Goal: Navigation & Orientation: Find specific page/section

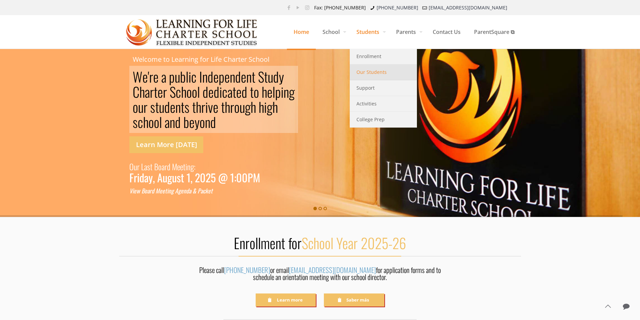
click at [369, 76] on span "Our Students" at bounding box center [371, 72] width 30 height 9
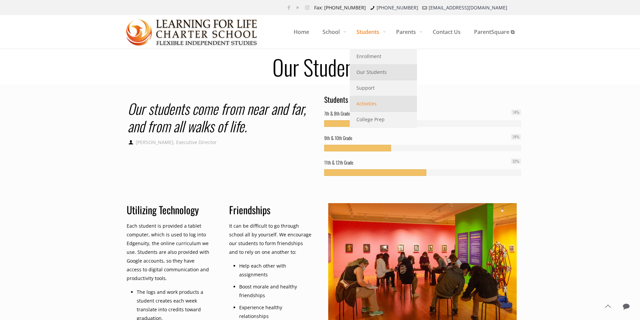
click at [371, 103] on span "Activities" at bounding box center [366, 103] width 20 height 9
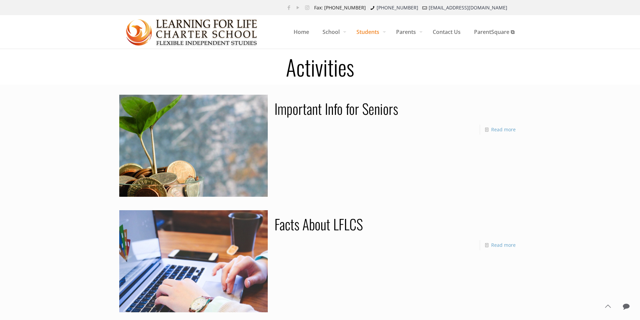
click at [369, 111] on link "Important Info for Seniors" at bounding box center [336, 108] width 124 height 21
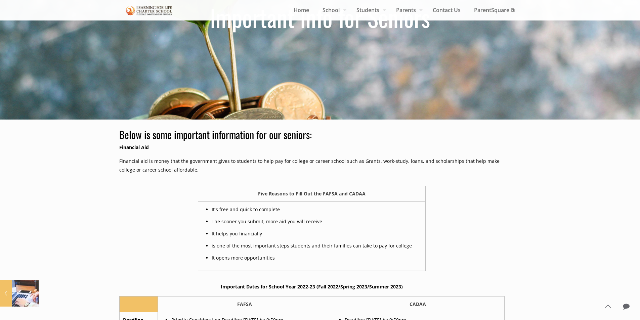
scroll to position [67, 0]
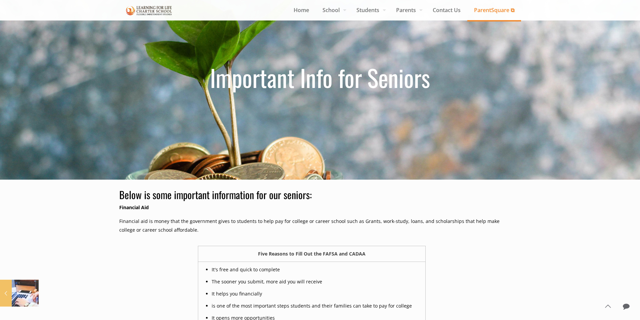
click at [497, 14] on span "ParentSquare ⧉" at bounding box center [494, 10] width 54 height 10
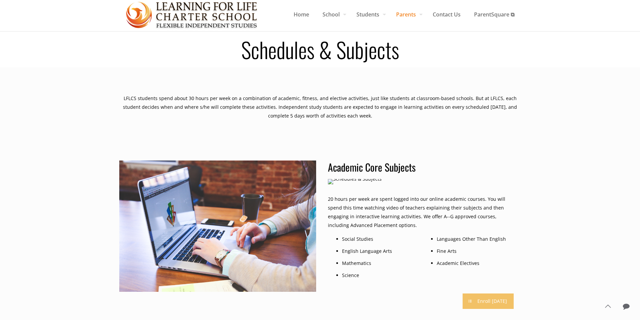
scroll to position [34, 0]
